Goal: Book appointment/travel/reservation

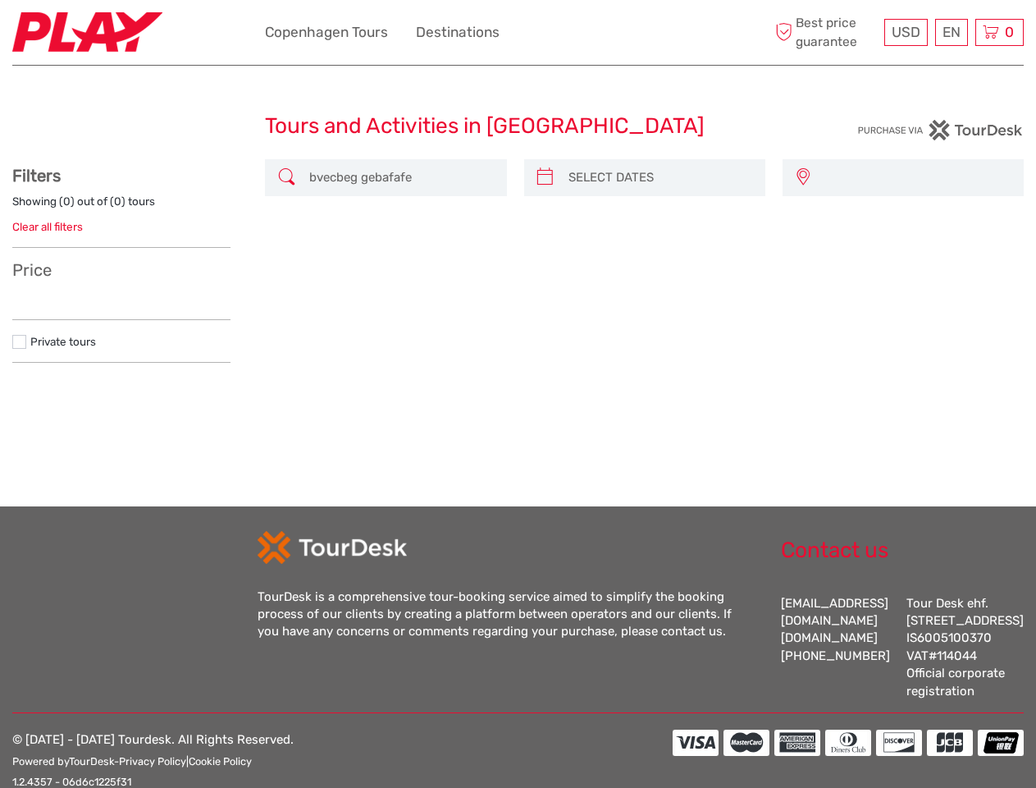
select select
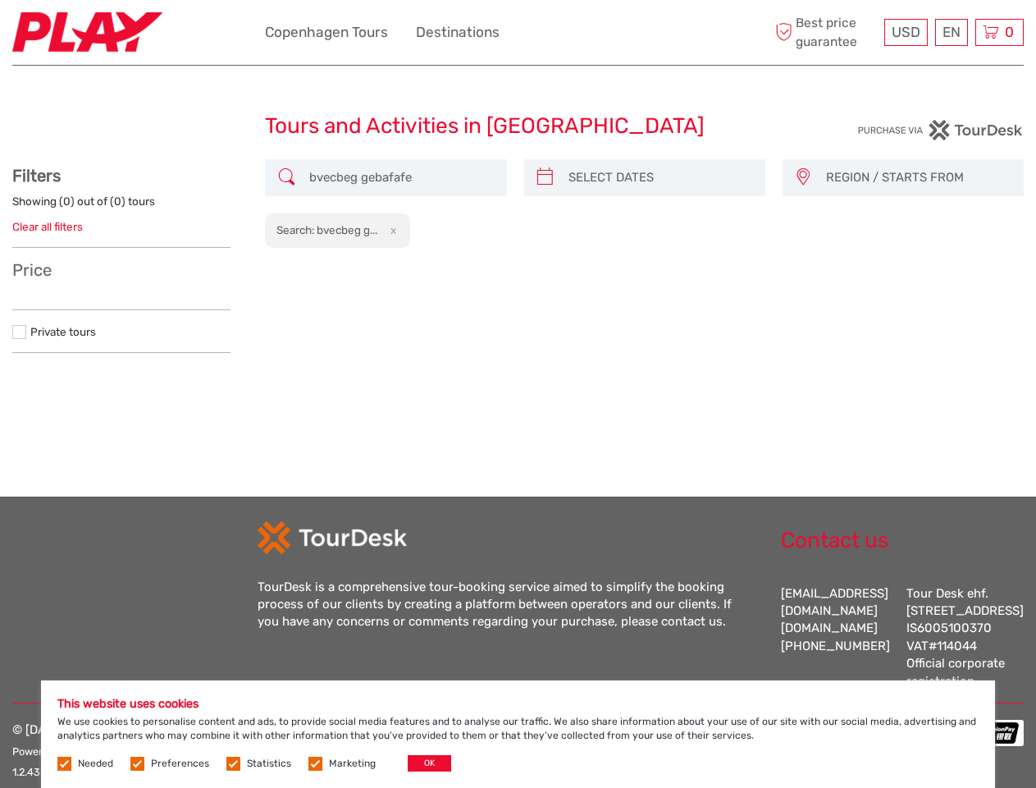
click at [518, 33] on ul "Copenhagen Tours Destinations More" at bounding box center [394, 33] width 259 height 24
click at [394, 32] on ul "Copenhagen Tours Destinations More" at bounding box center [394, 33] width 259 height 24
click at [905, 32] on span "USD" at bounding box center [906, 32] width 29 height 16
click at [951, 32] on div "EN English Español Deutsch" at bounding box center [951, 32] width 33 height 27
click at [999, 32] on div "0 Items Total $0.00 Checkout The shopping cart is empty." at bounding box center [999, 32] width 48 height 27
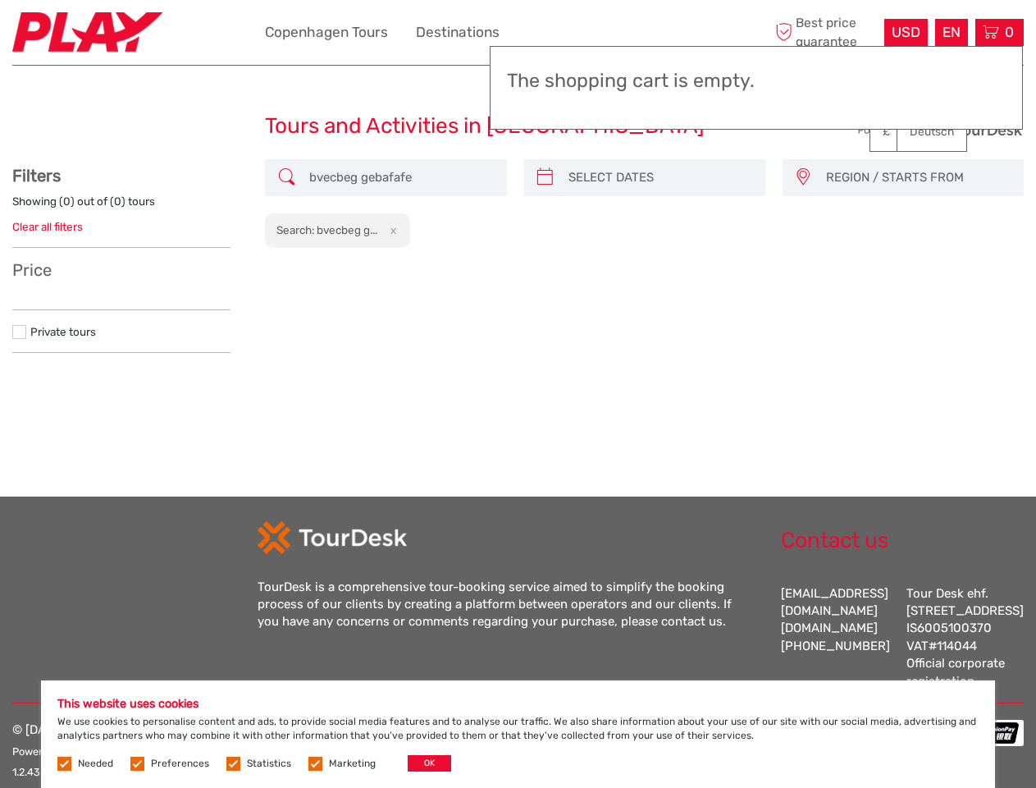
click at [545, 177] on icon at bounding box center [545, 177] width 17 height 26
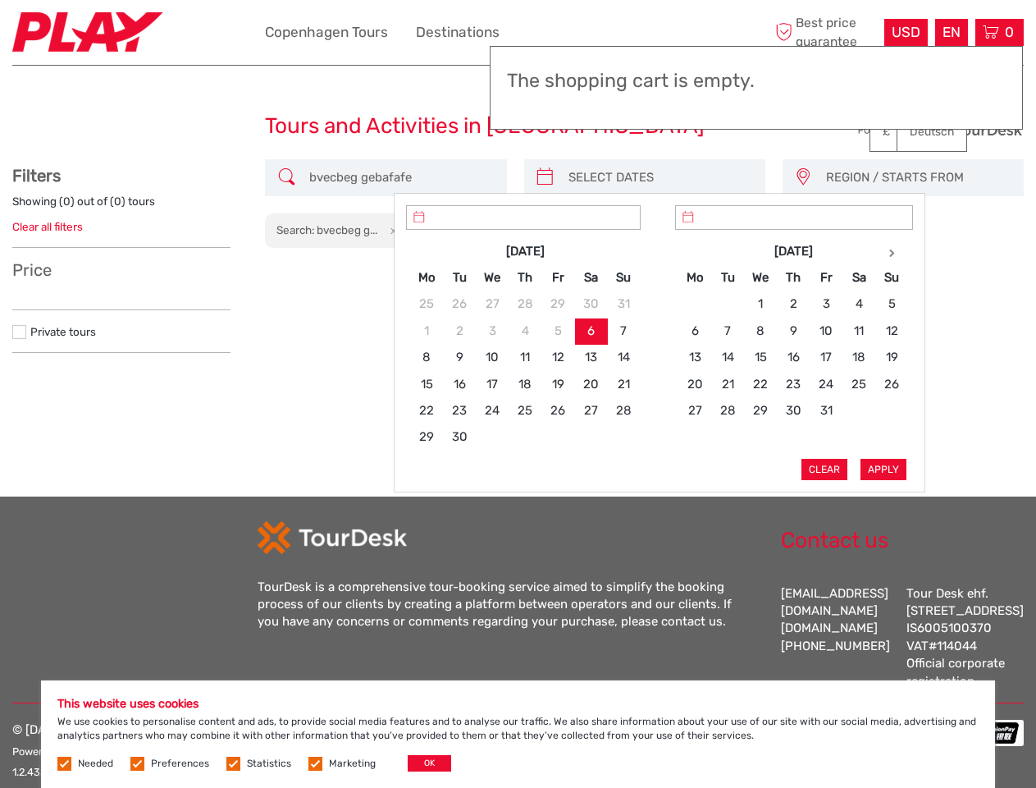
type input "[DATE]"
click at [659, 177] on input "search" at bounding box center [659, 177] width 195 height 29
click at [802, 177] on icon at bounding box center [803, 177] width 16 height 26
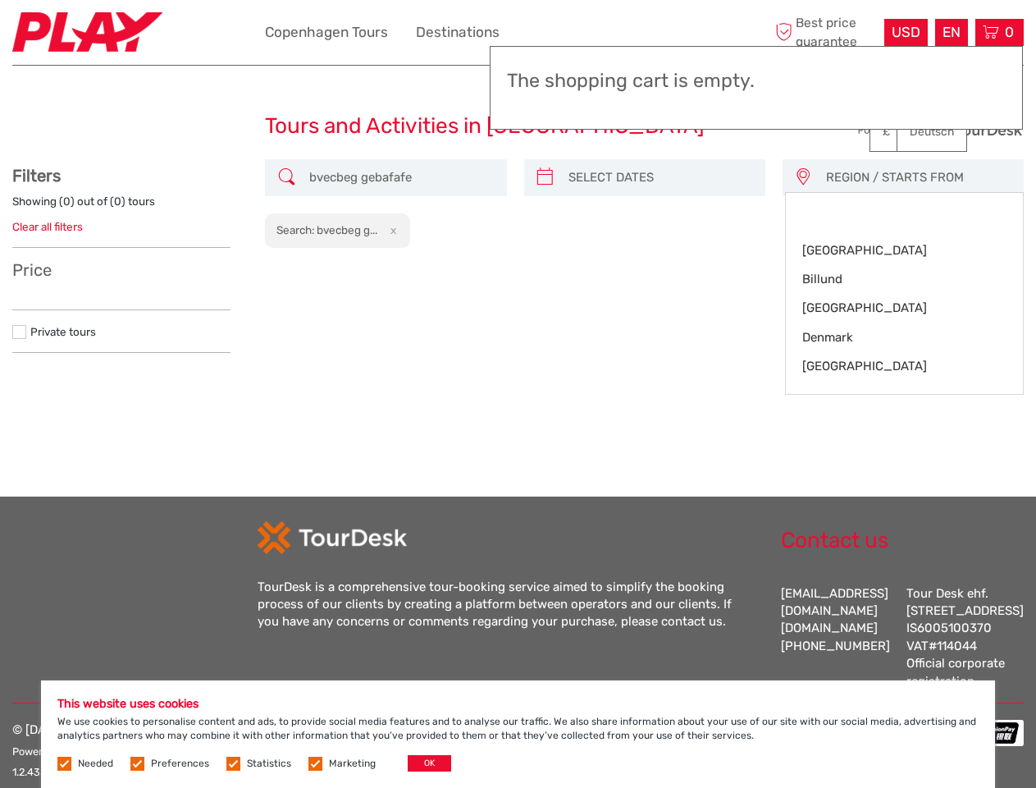
click at [916, 177] on span "REGION / STARTS FROM" at bounding box center [917, 177] width 197 height 27
click at [393, 230] on button "x" at bounding box center [391, 229] width 22 height 17
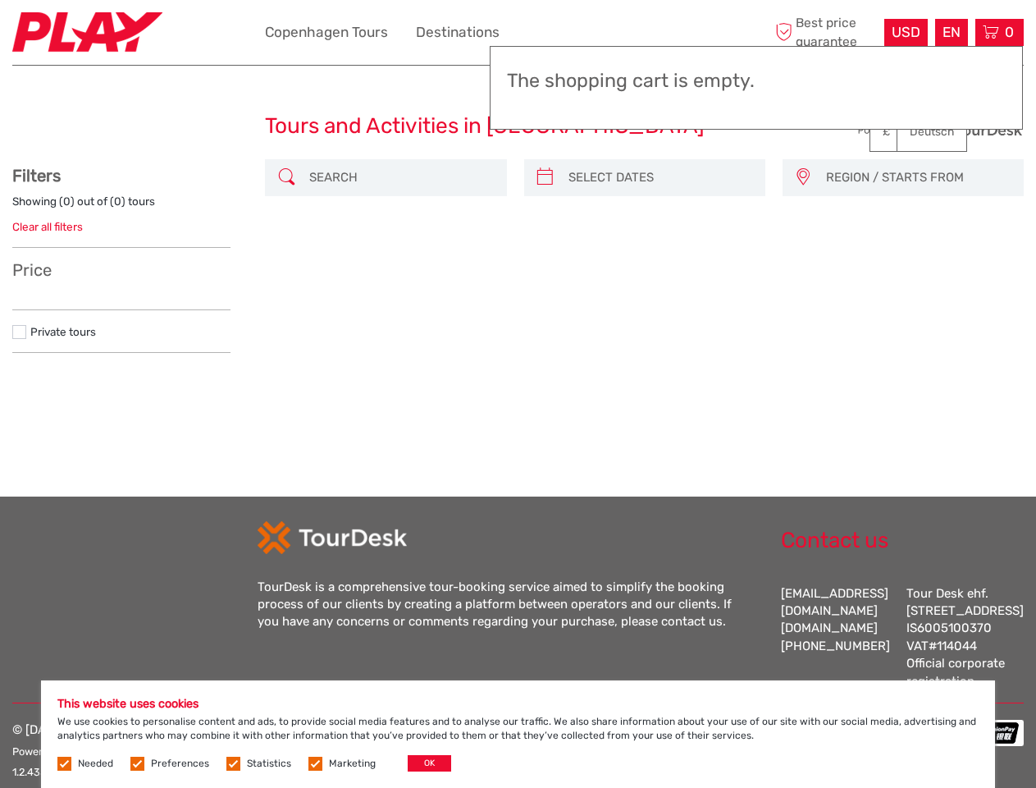
scroll to position [48, 0]
